Goal: Task Accomplishment & Management: Use online tool/utility

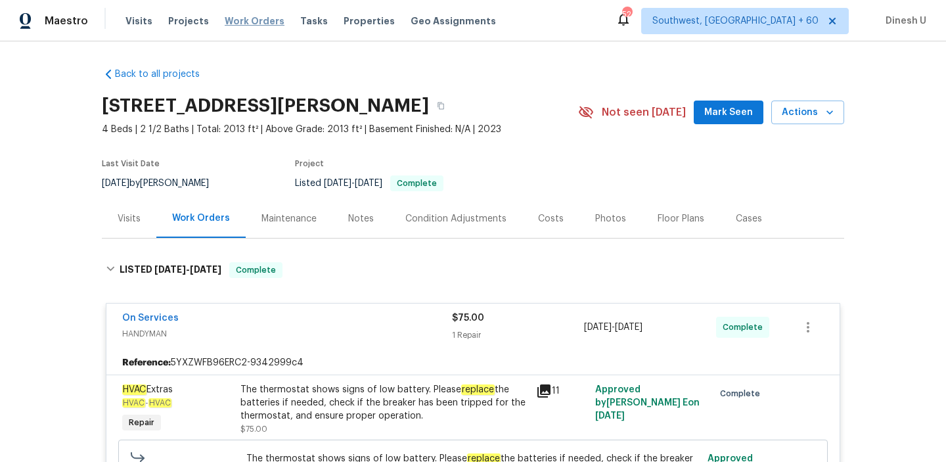
click at [238, 17] on span "Work Orders" at bounding box center [255, 20] width 60 height 13
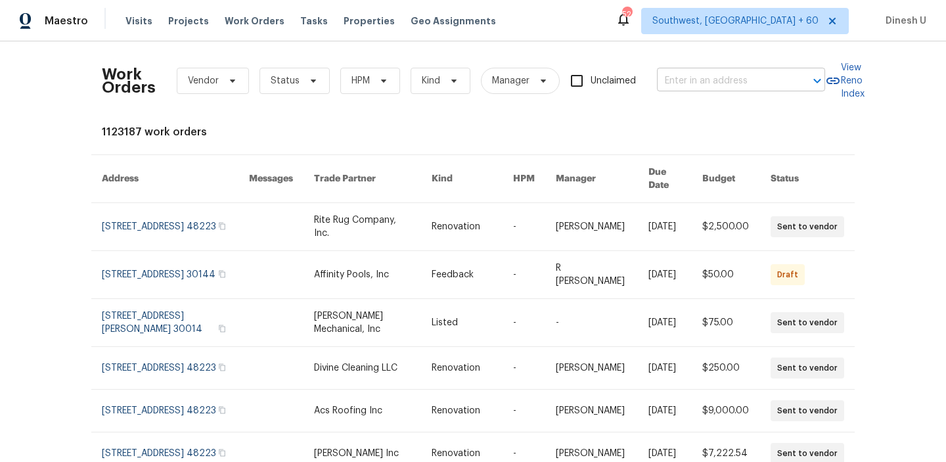
click at [690, 83] on input "text" at bounding box center [722, 81] width 131 height 20
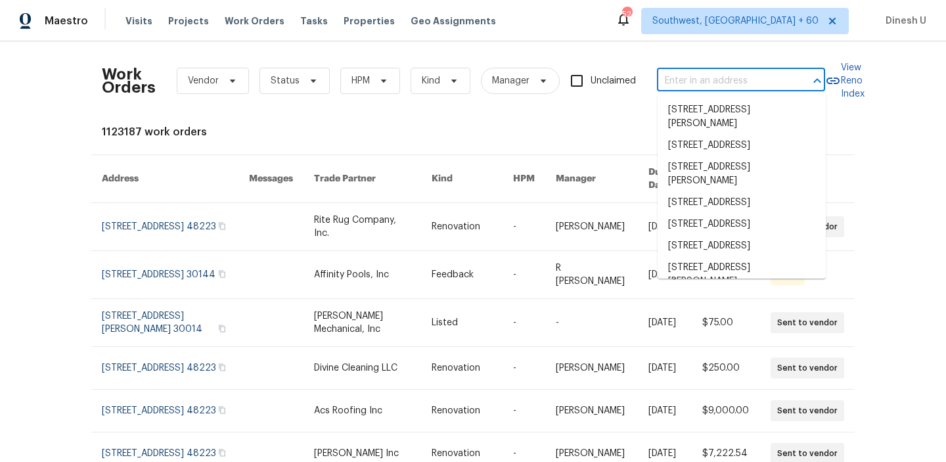
paste input "2712 Raintree Dr, Plano, TX 75074"
type input "2712 Raintree Dr, Plano, TX 75074"
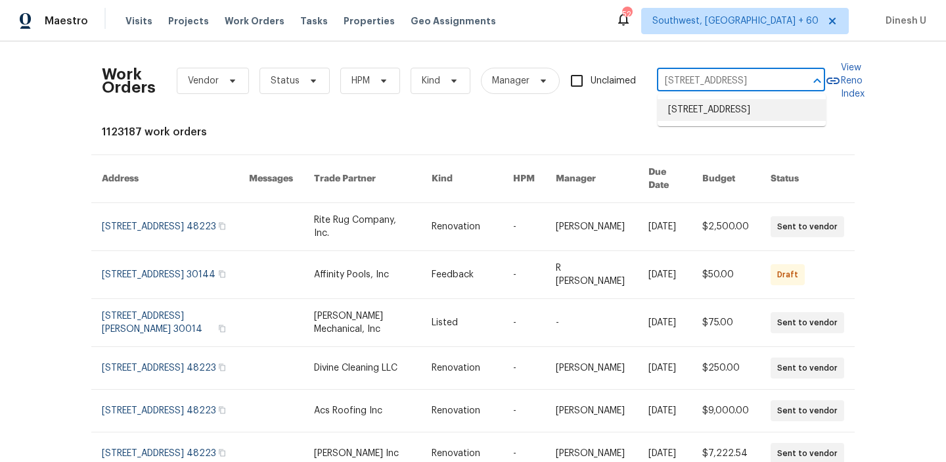
click at [685, 112] on li "2712 Raintree Dr, Plano, TX 75074" at bounding box center [742, 110] width 168 height 22
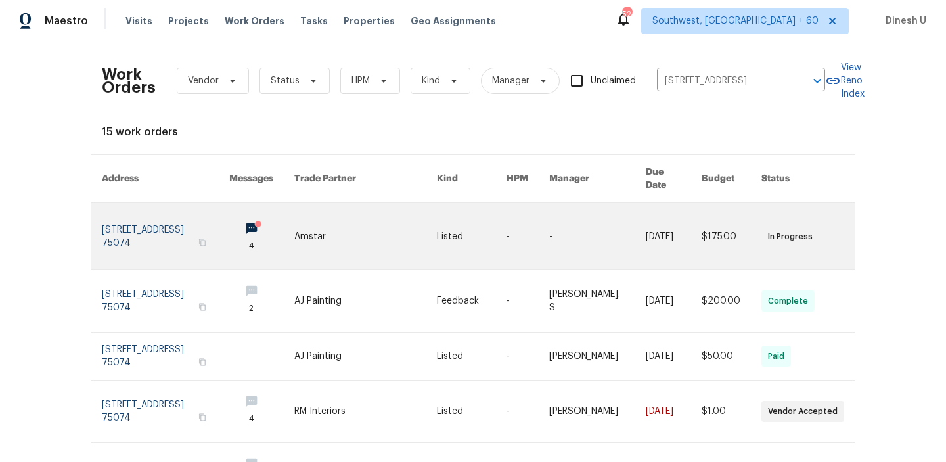
click at [164, 214] on link at bounding box center [165, 236] width 127 height 66
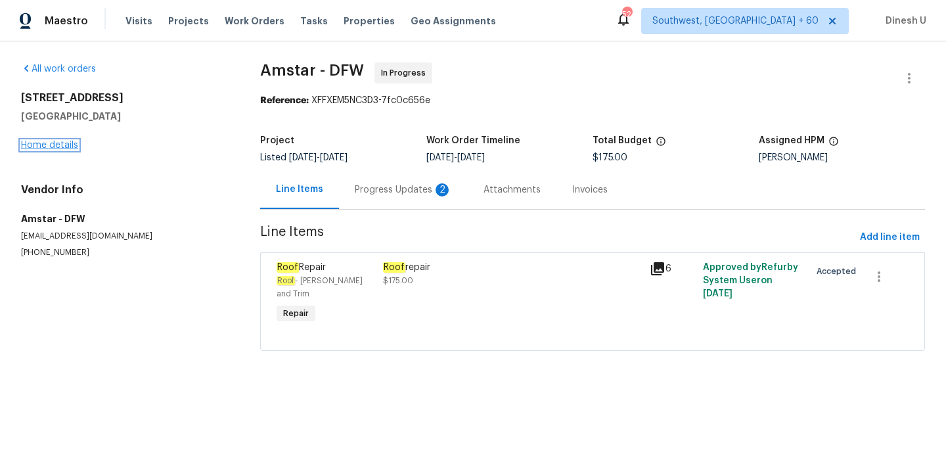
click at [60, 146] on link "Home details" at bounding box center [49, 145] width 57 height 9
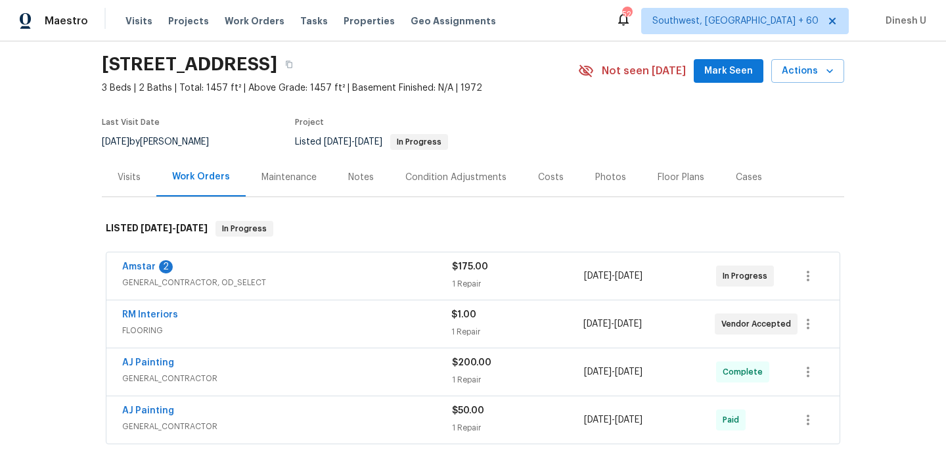
scroll to position [40, 0]
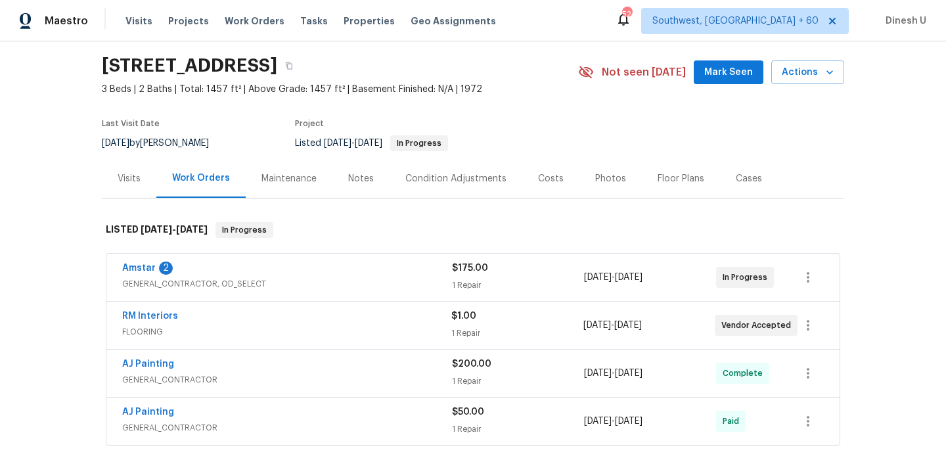
click at [449, 278] on span "GENERAL_CONTRACTOR, OD_SELECT" at bounding box center [287, 283] width 330 height 13
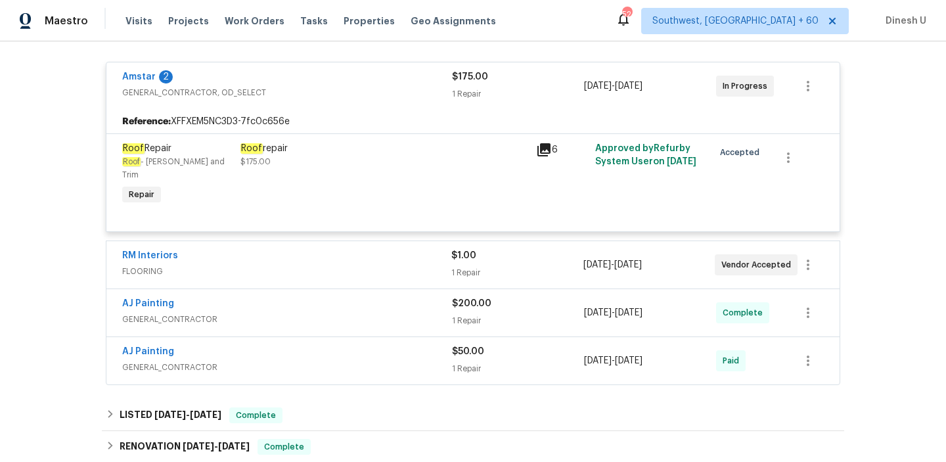
scroll to position [284, 0]
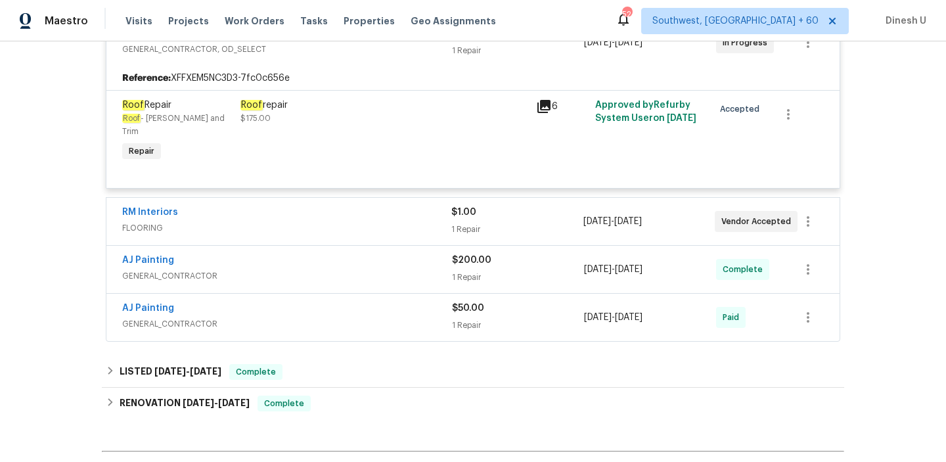
click at [464, 223] on div "1 Repair" at bounding box center [516, 229] width 131 height 13
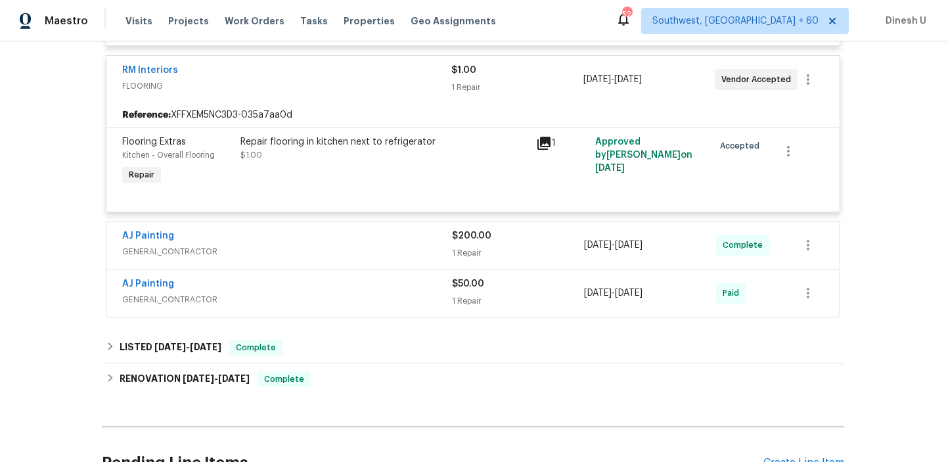
scroll to position [434, 0]
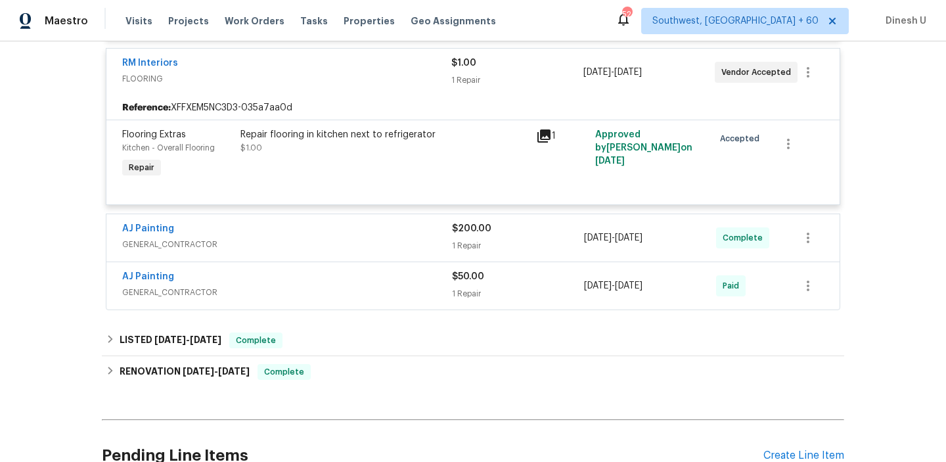
click at [478, 239] on div "1 Repair" at bounding box center [518, 245] width 132 height 13
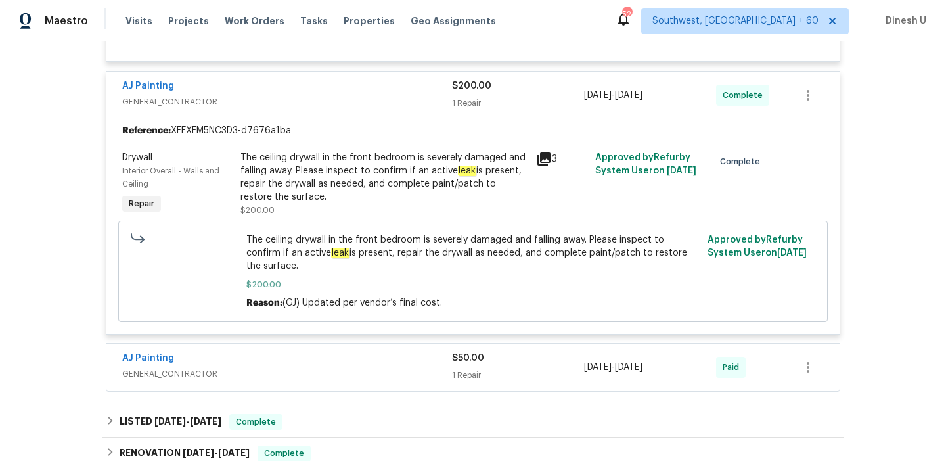
scroll to position [579, 0]
click at [389, 168] on div "The ceiling drywall in the front bedroom is severely damaged and falling away. …" at bounding box center [384, 176] width 288 height 53
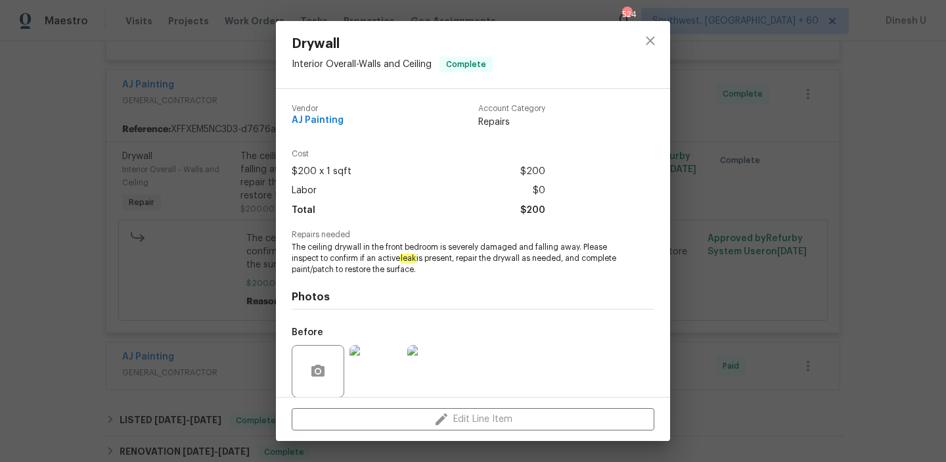
click at [249, 191] on div "Drywall Interior Overall - Walls and Ceiling Complete Vendor AJ Painting Accoun…" at bounding box center [473, 231] width 946 height 462
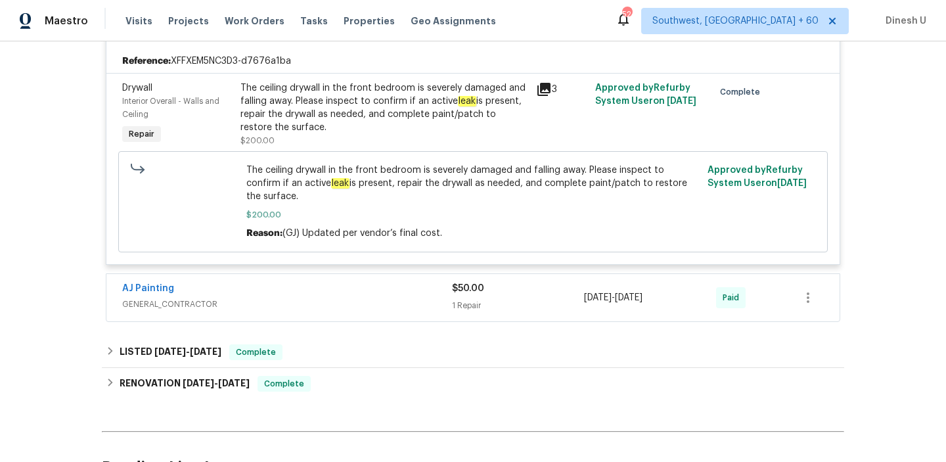
scroll to position [654, 0]
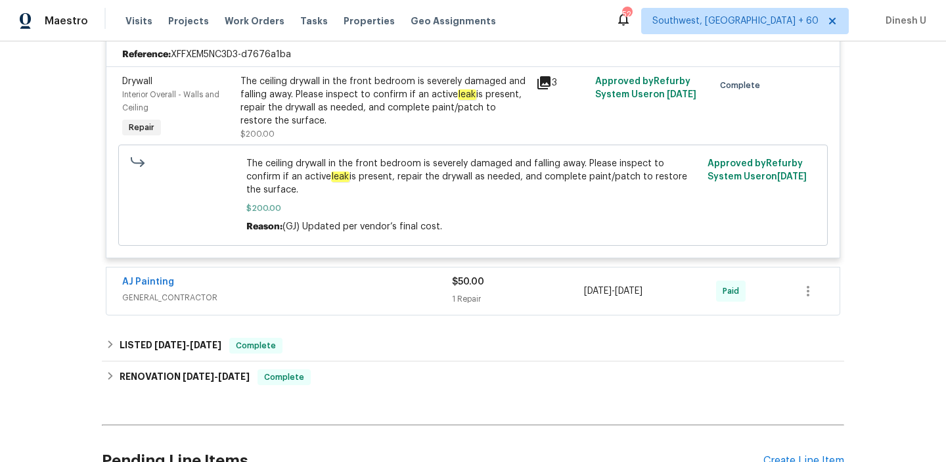
click at [477, 292] on div "1 Repair" at bounding box center [518, 298] width 132 height 13
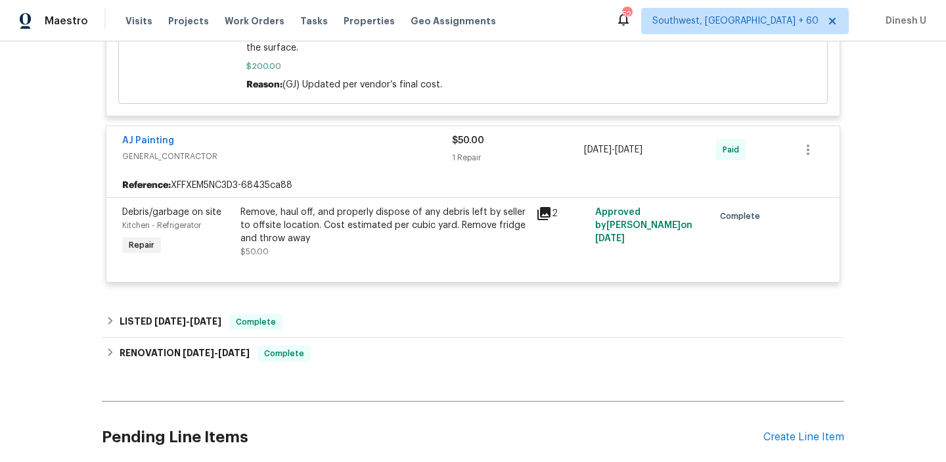
scroll to position [823, 0]
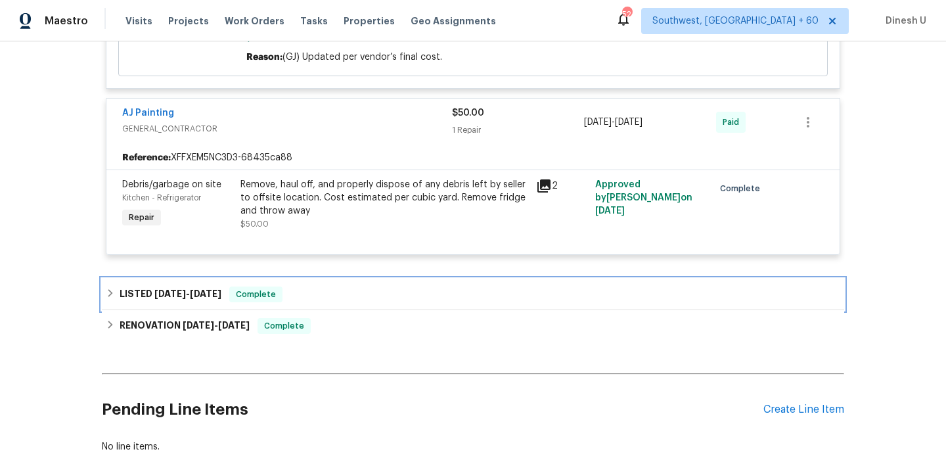
click at [206, 289] on span "8/20/25" at bounding box center [206, 293] width 32 height 9
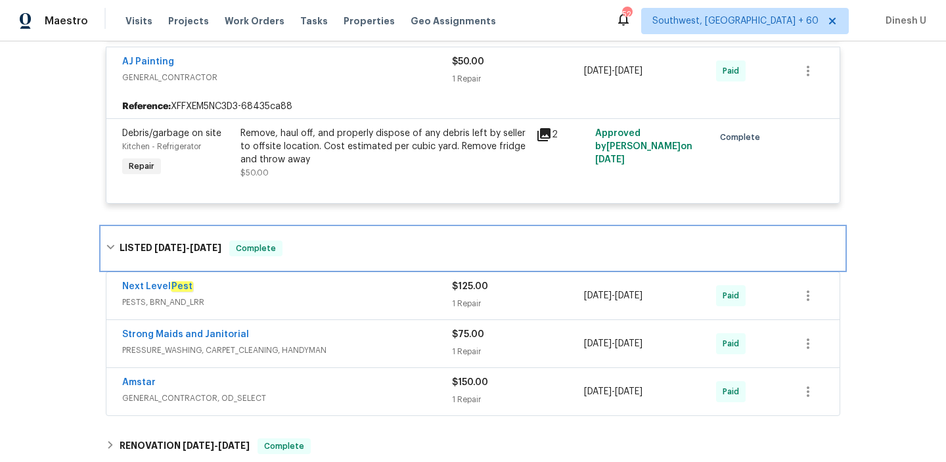
scroll to position [905, 0]
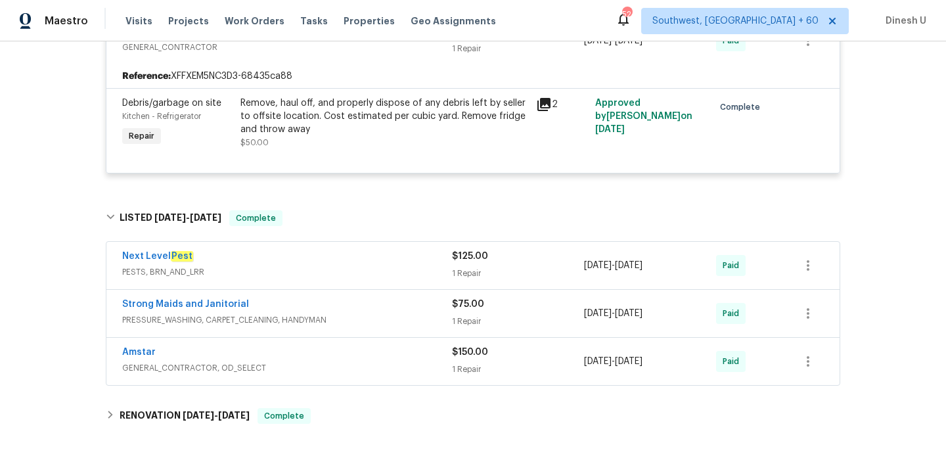
click at [468, 267] on div "1 Repair" at bounding box center [518, 273] width 132 height 13
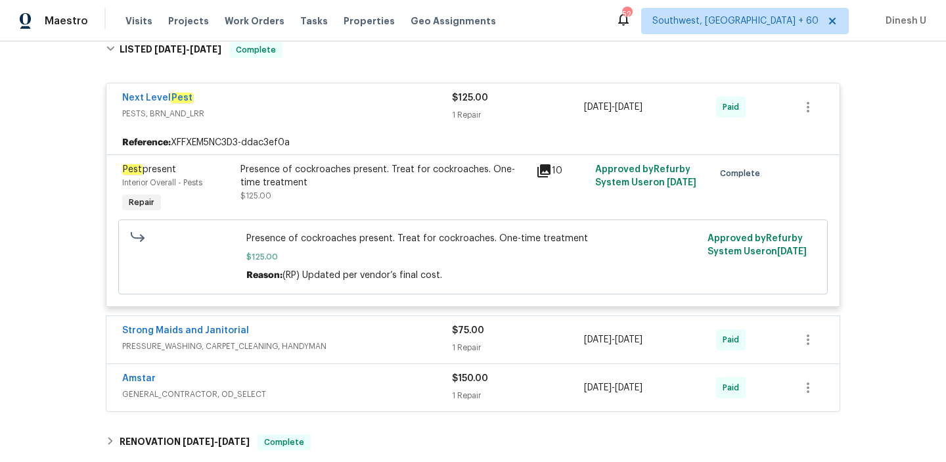
scroll to position [1121, 0]
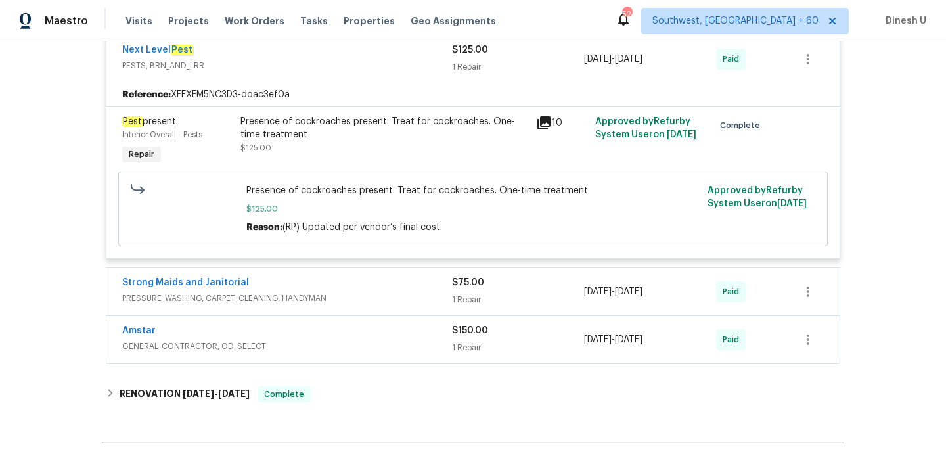
click at [472, 276] on div "$75.00 1 Repair" at bounding box center [518, 292] width 132 height 32
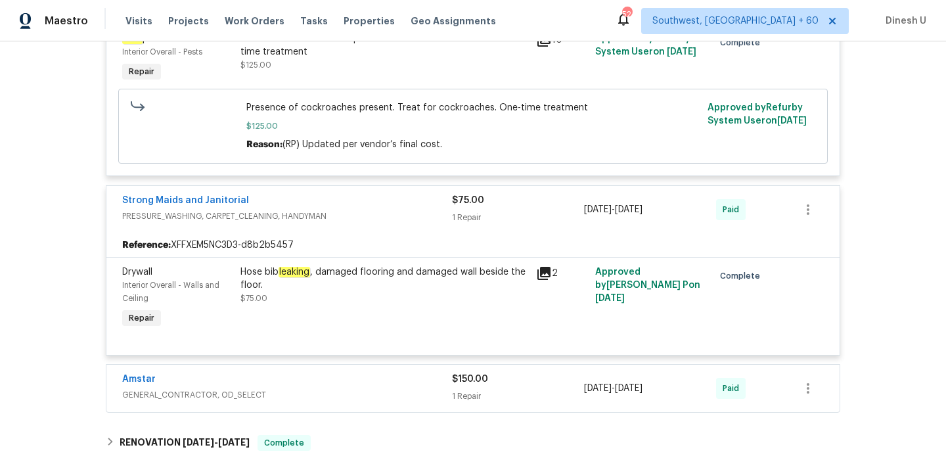
scroll to position [1207, 0]
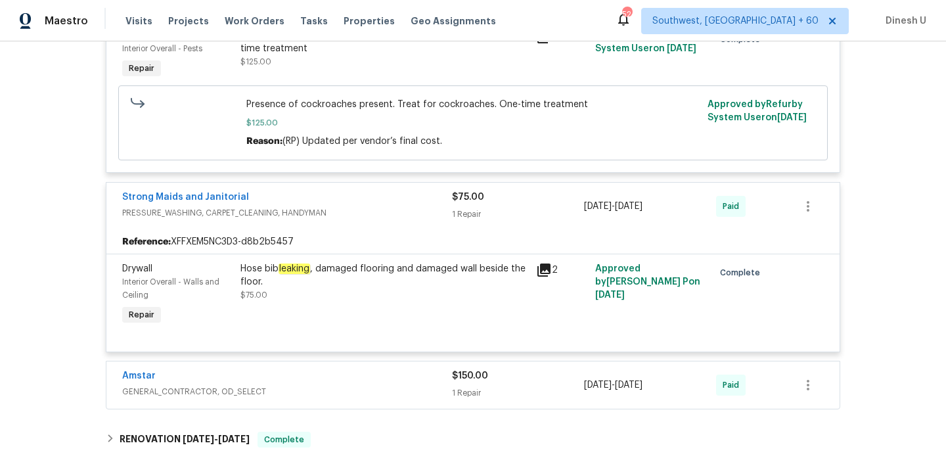
click at [463, 369] on div "$150.00 1 Repair" at bounding box center [518, 385] width 132 height 32
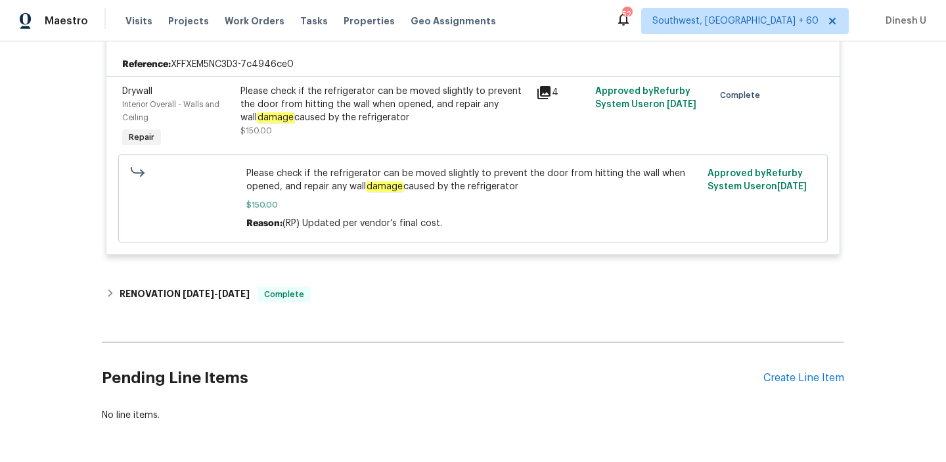
scroll to position [1590, 0]
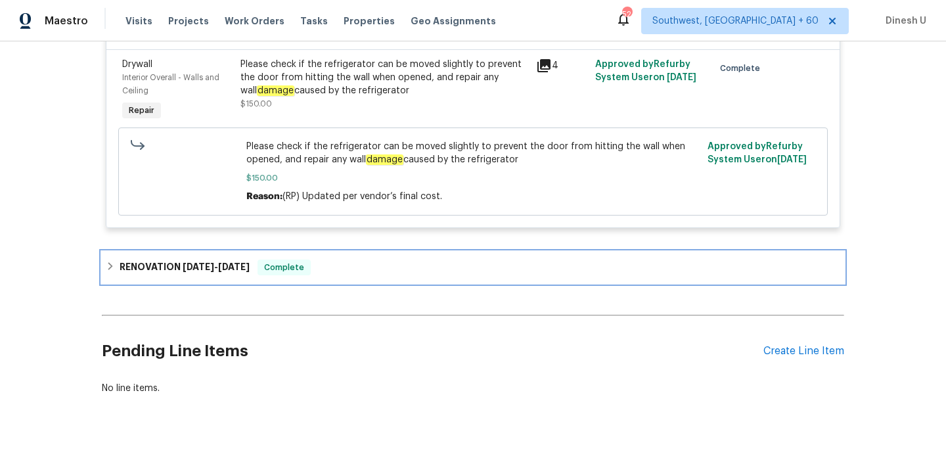
click at [185, 262] on span "6/23/25" at bounding box center [199, 266] width 32 height 9
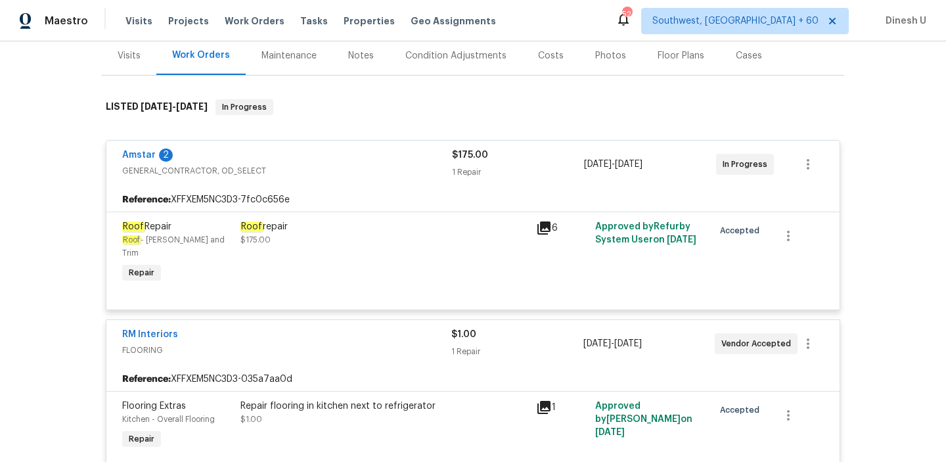
scroll to position [0, 0]
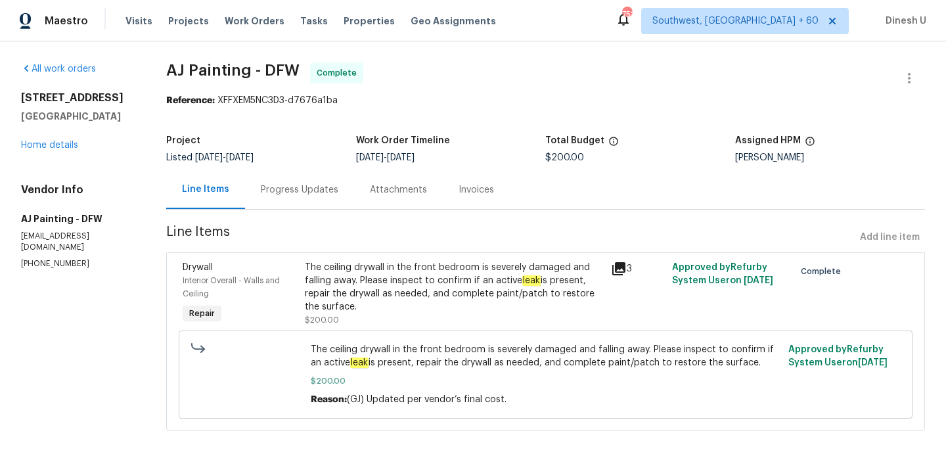
scroll to position [7, 0]
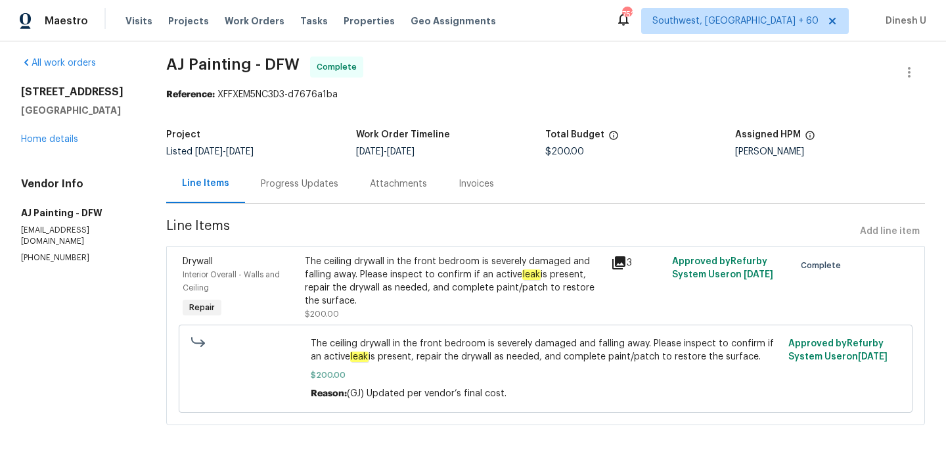
click at [302, 178] on div "Progress Updates" at bounding box center [300, 183] width 78 height 13
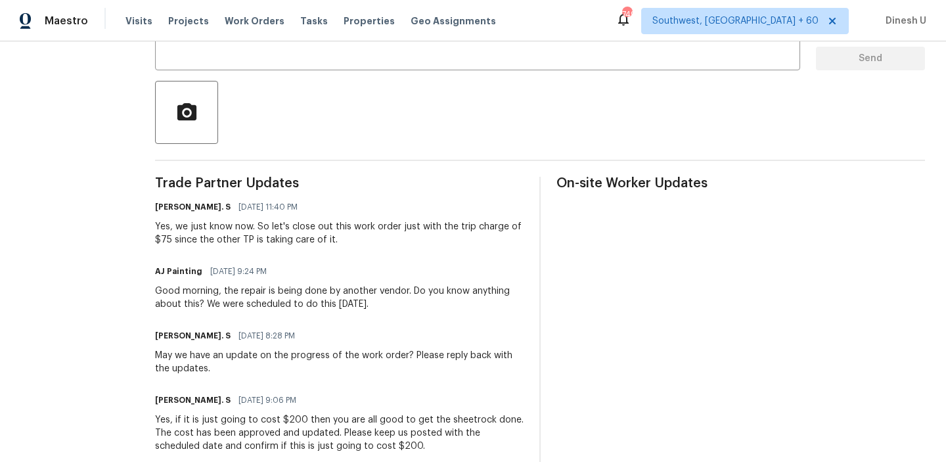
scroll to position [266, 0]
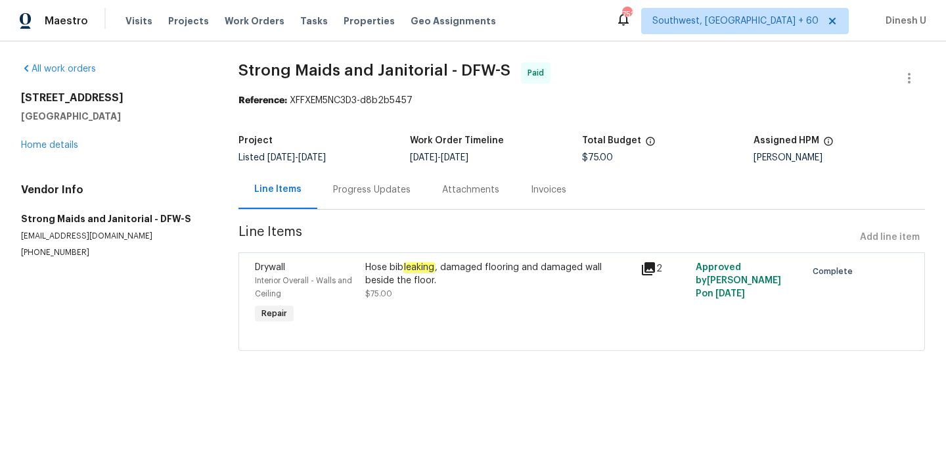
click at [359, 197] on div "Progress Updates" at bounding box center [371, 189] width 109 height 39
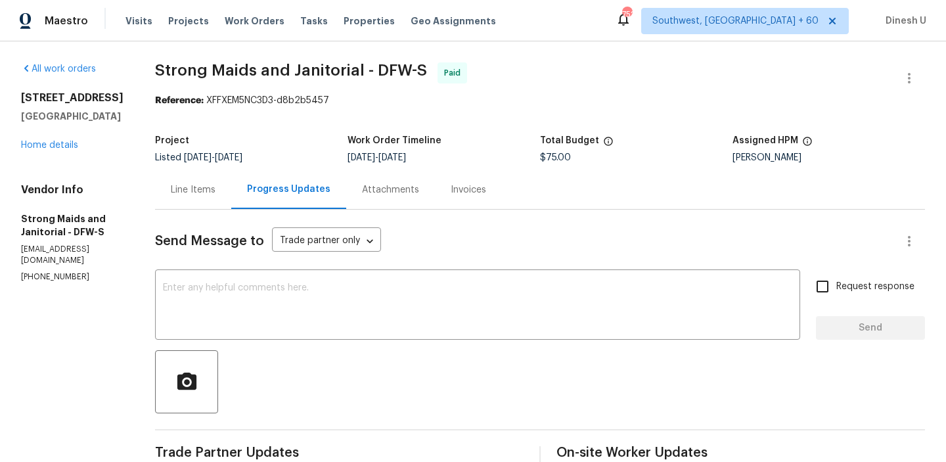
click at [171, 191] on div "Line Items" at bounding box center [193, 189] width 45 height 13
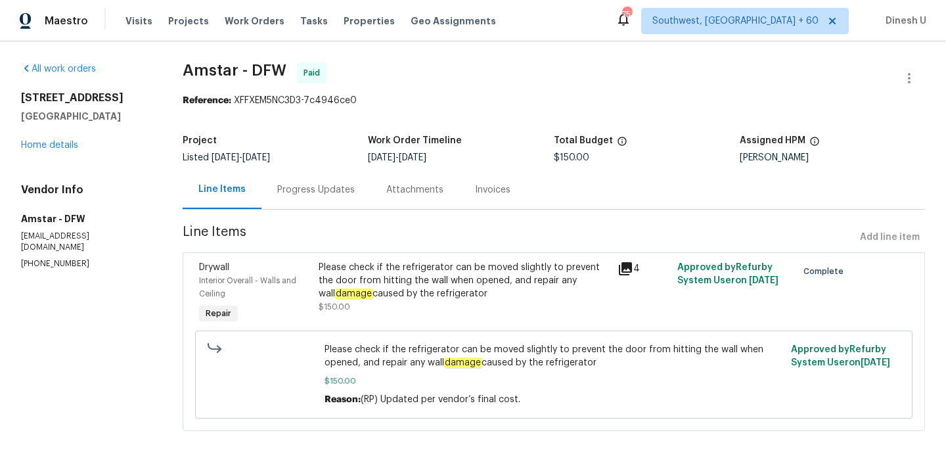
click at [305, 190] on div "Progress Updates" at bounding box center [316, 189] width 78 height 13
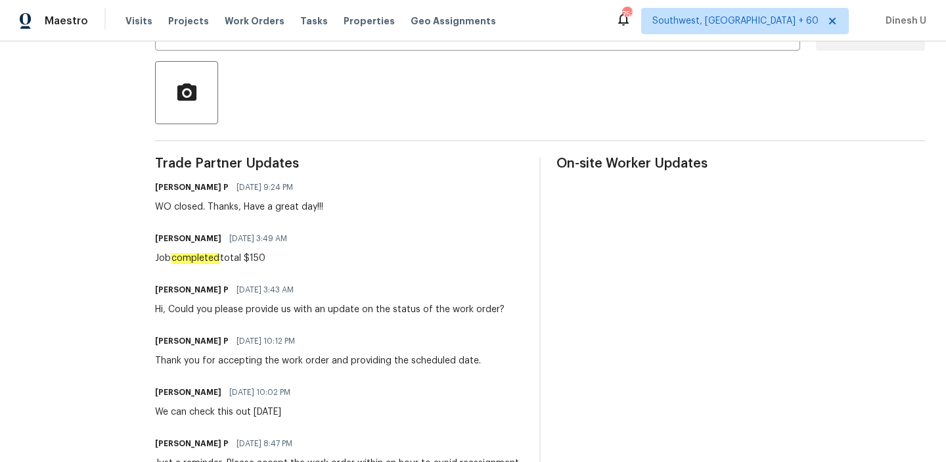
scroll to position [267, 0]
